Goal: Find specific page/section: Find specific page/section

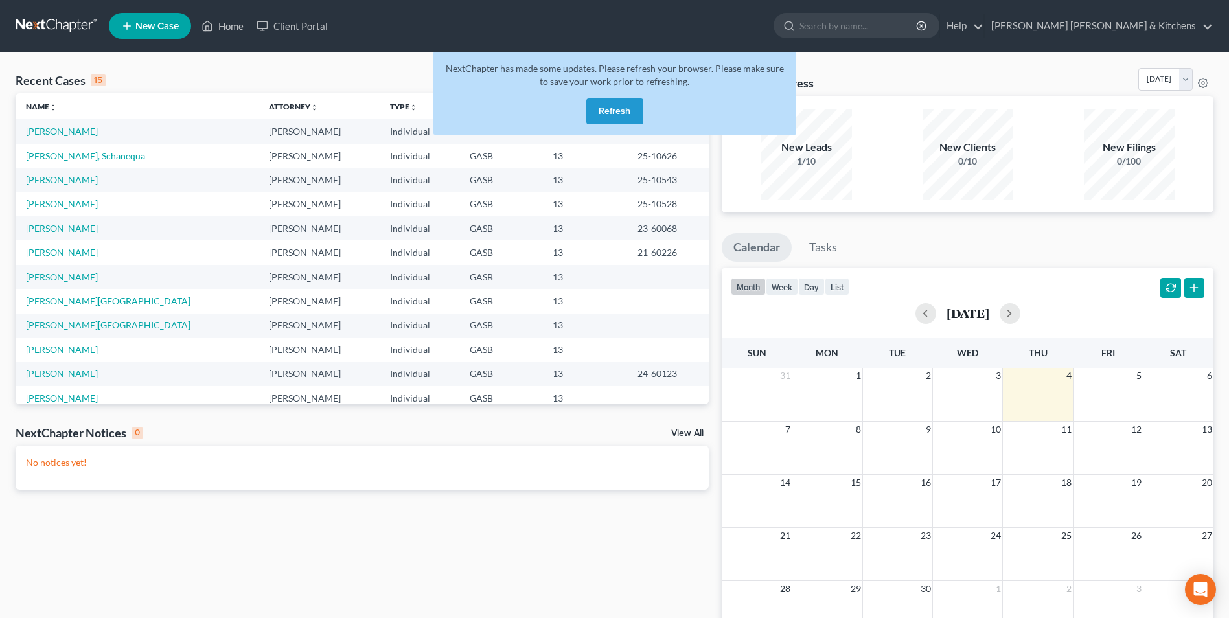
click at [613, 117] on button "Refresh" at bounding box center [614, 111] width 57 height 26
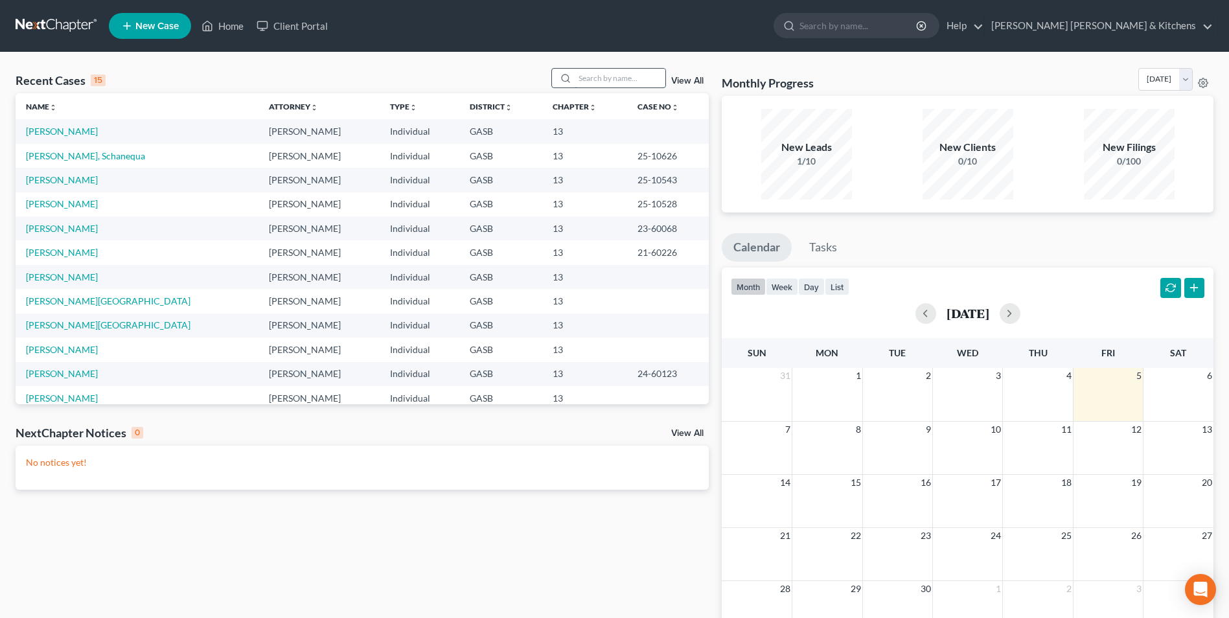
click at [588, 84] on input "search" at bounding box center [620, 78] width 91 height 19
type input "bey"
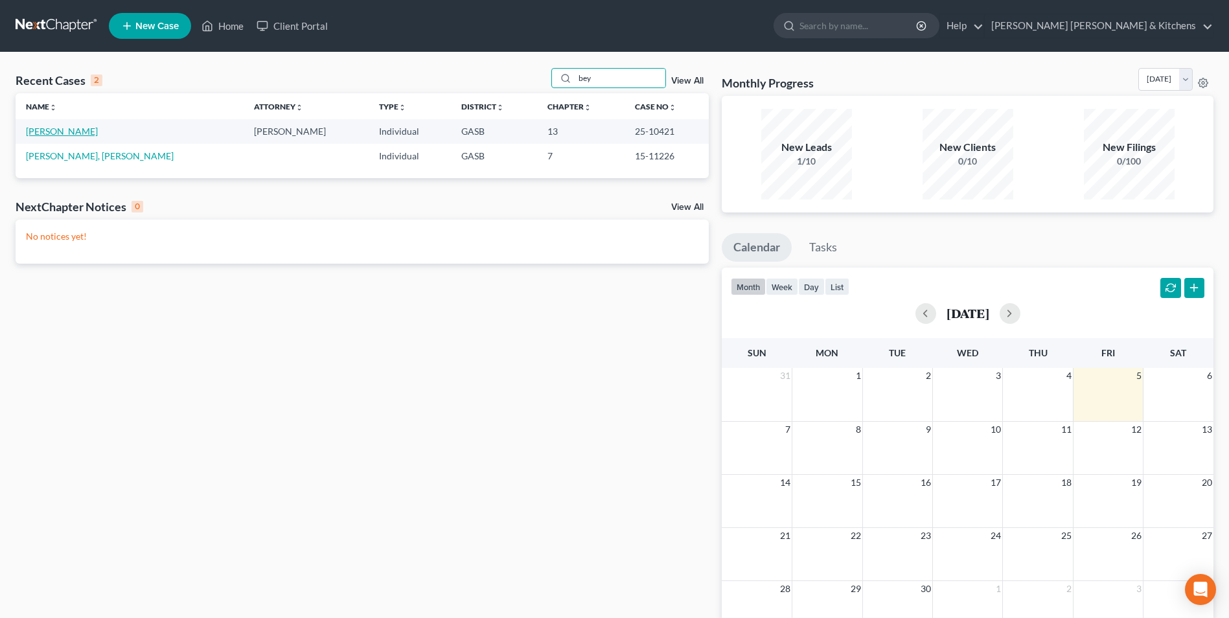
click at [49, 132] on link "Bey, Tammy" at bounding box center [62, 131] width 72 height 11
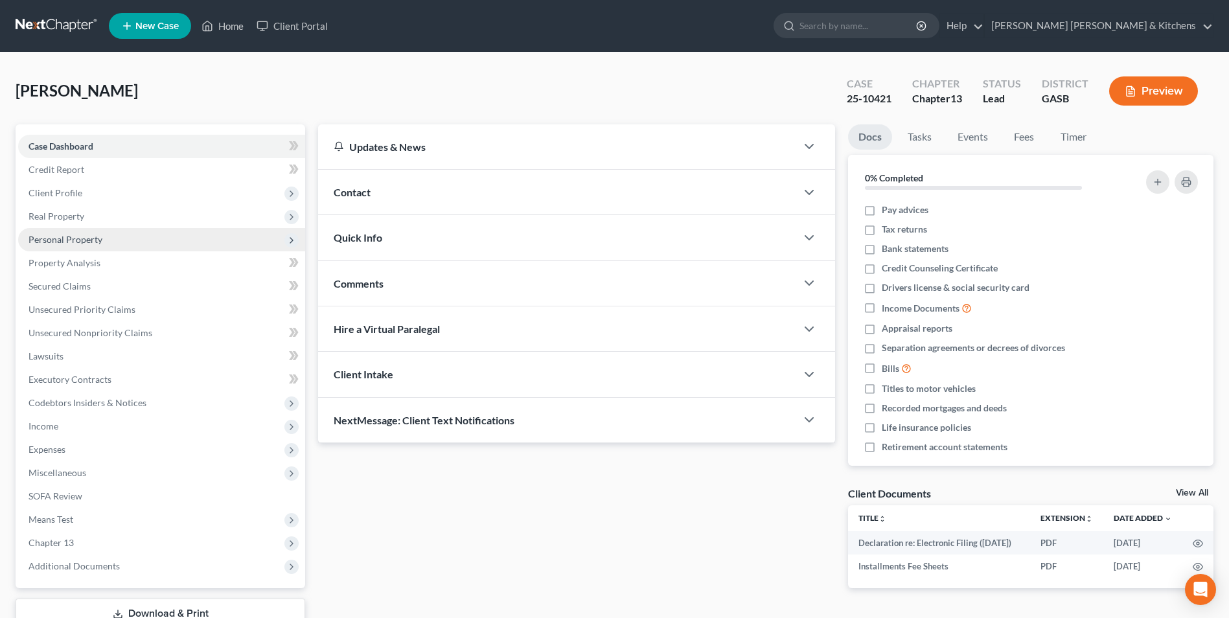
click at [60, 239] on span "Personal Property" at bounding box center [66, 239] width 74 height 11
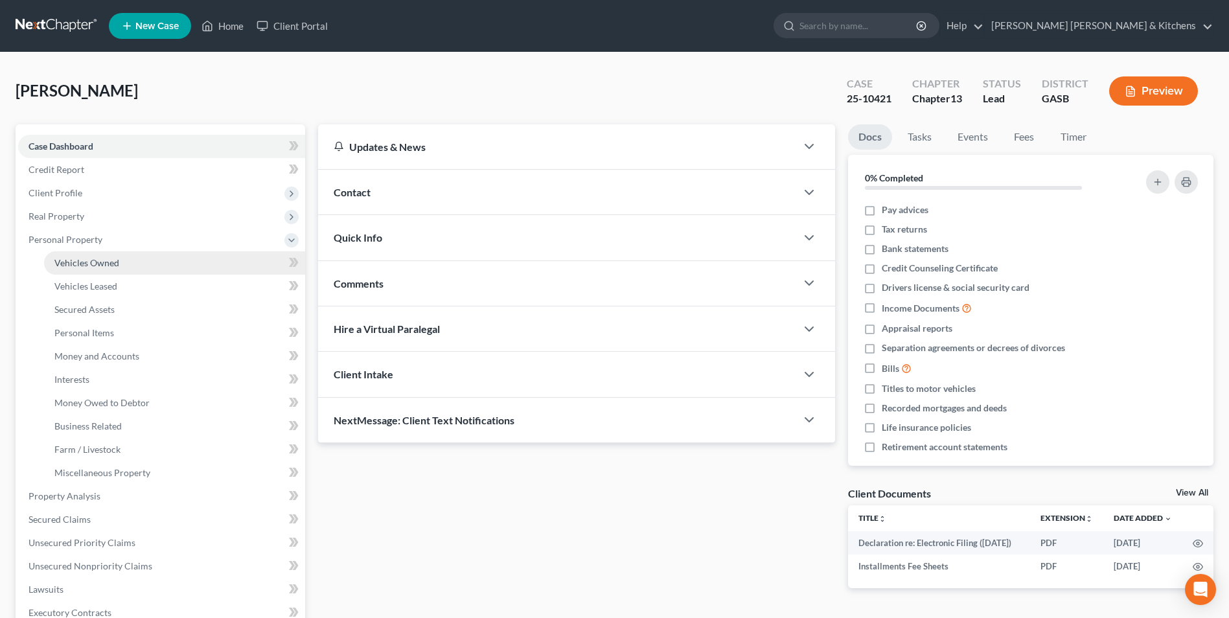
click at [73, 260] on span "Vehicles Owned" at bounding box center [86, 262] width 65 height 11
